Goal: Transaction & Acquisition: Purchase product/service

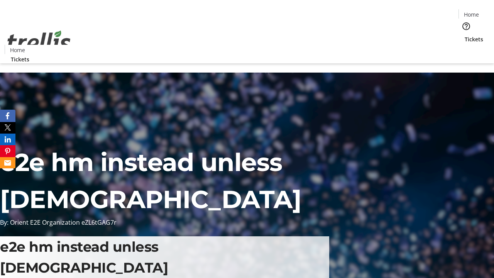
click at [465, 35] on span "Tickets" at bounding box center [474, 39] width 19 height 8
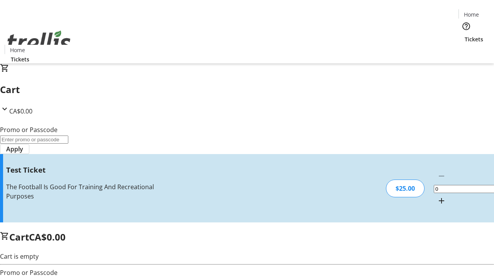
click at [437, 196] on mat-icon "Increment by one" at bounding box center [441, 200] width 9 height 9
type input "1"
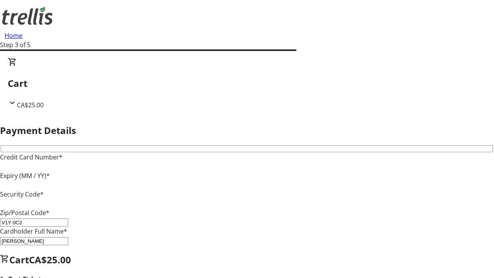
type input "V1Y 0C2"
